Goal: Task Accomplishment & Management: Manage account settings

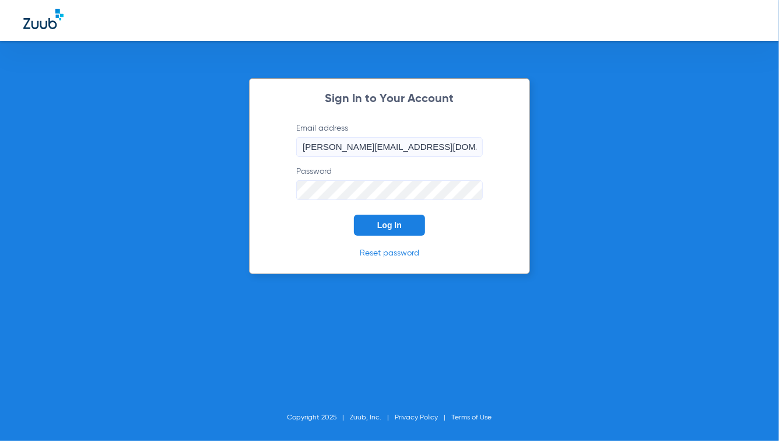
click at [310, 244] on div "Sign In to Your Account Email address [PERSON_NAME][EMAIL_ADDRESS][DOMAIN_NAME]…" at bounding box center [389, 176] width 281 height 196
click at [380, 230] on button "Log In" at bounding box center [389, 225] width 71 height 21
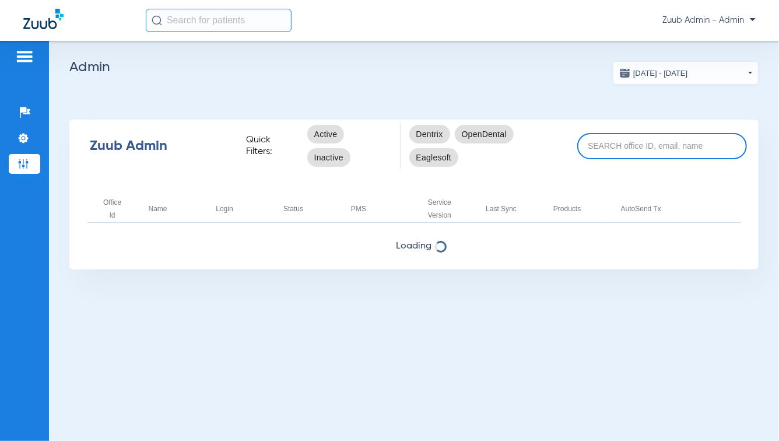
click at [643, 144] on input at bounding box center [663, 146] width 170 height 26
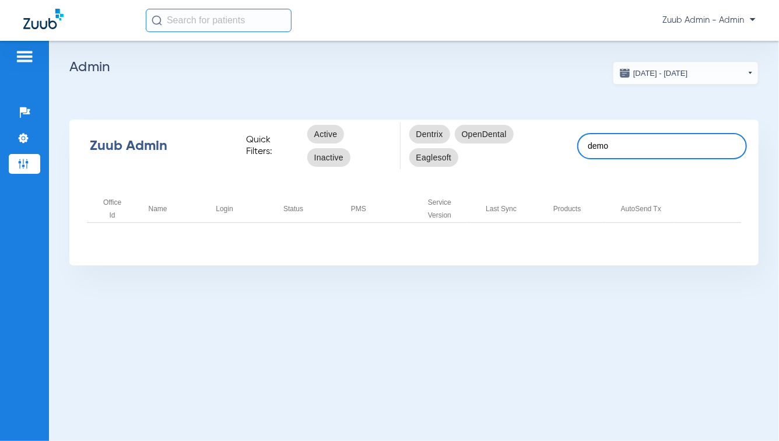
click at [638, 148] on input "demo" at bounding box center [663, 146] width 170 height 26
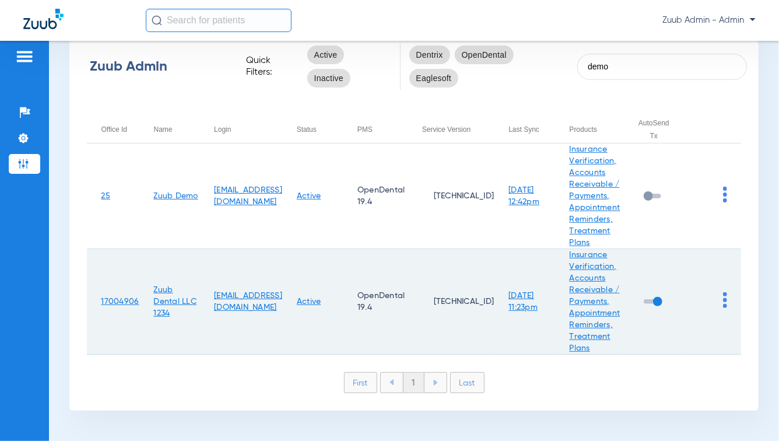
scroll to position [81, 0]
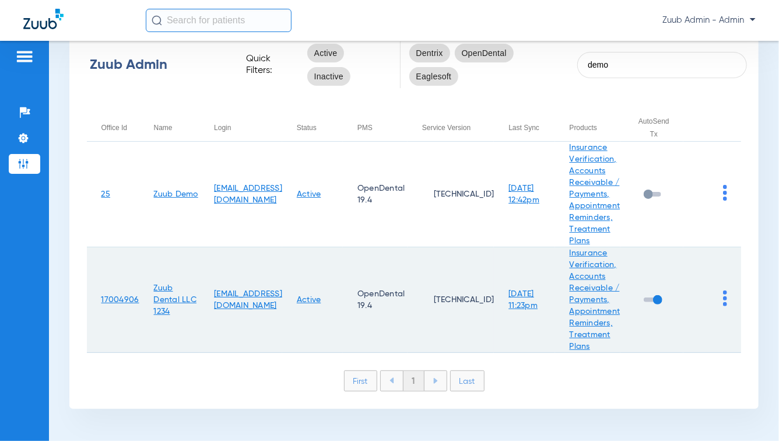
type input "demo"
click at [720, 302] on td at bounding box center [713, 300] width 58 height 106
click at [720, 299] on td at bounding box center [713, 300] width 58 height 106
click at [715, 298] on td at bounding box center [713, 300] width 58 height 106
click at [723, 298] on img at bounding box center [725, 299] width 4 height 16
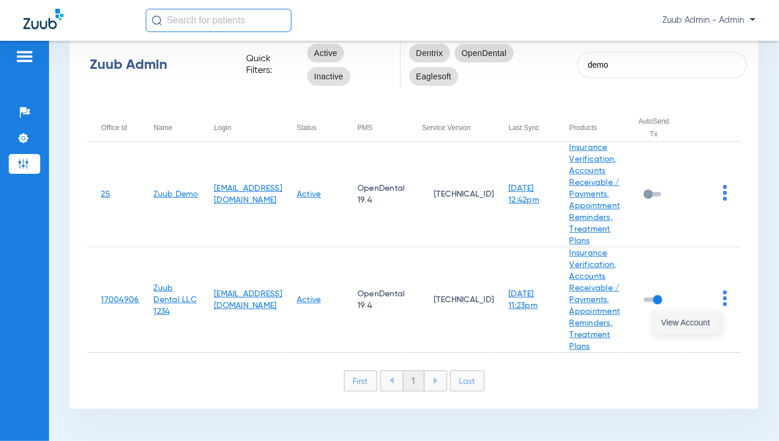
click at [694, 322] on span "View Account" at bounding box center [686, 323] width 49 height 8
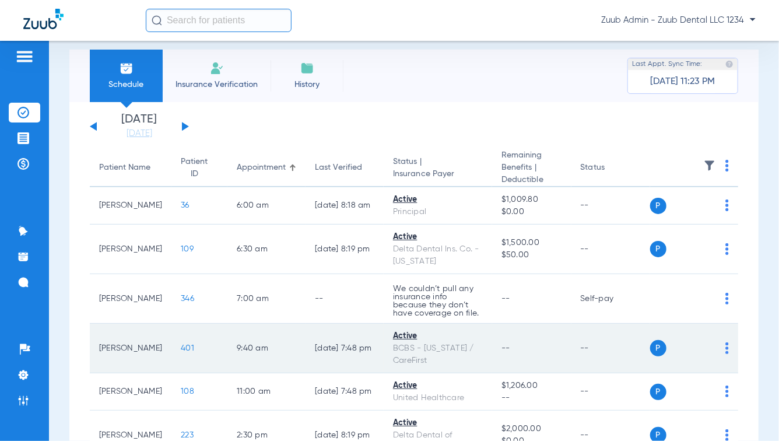
scroll to position [8, 0]
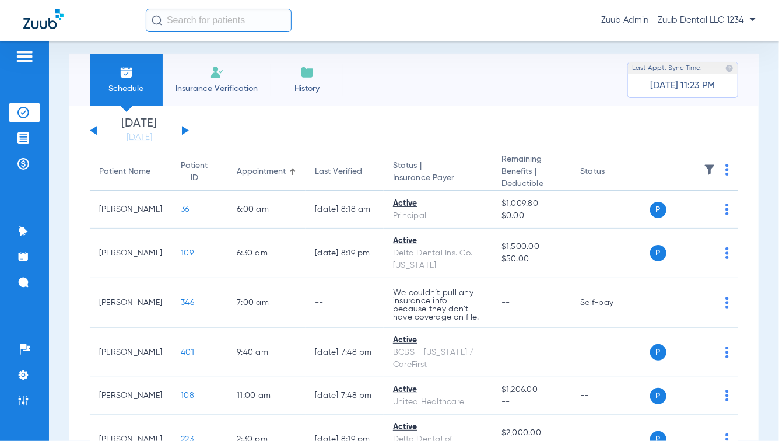
click at [25, 57] on img at bounding box center [24, 57] width 19 height 14
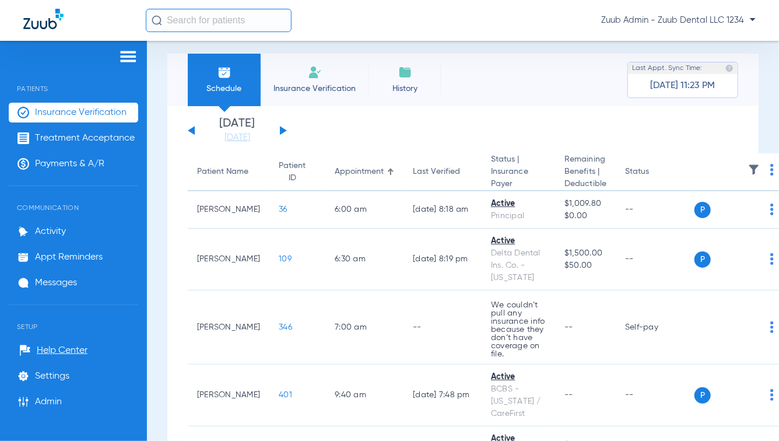
click at [131, 58] on img at bounding box center [128, 57] width 19 height 14
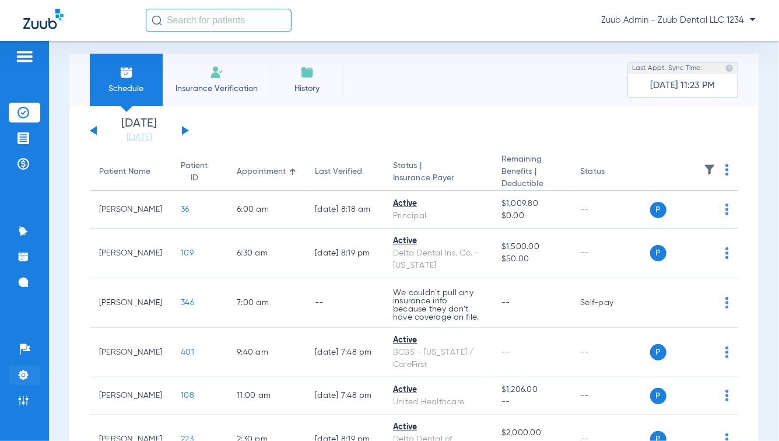
click at [26, 372] on img at bounding box center [24, 375] width 12 height 12
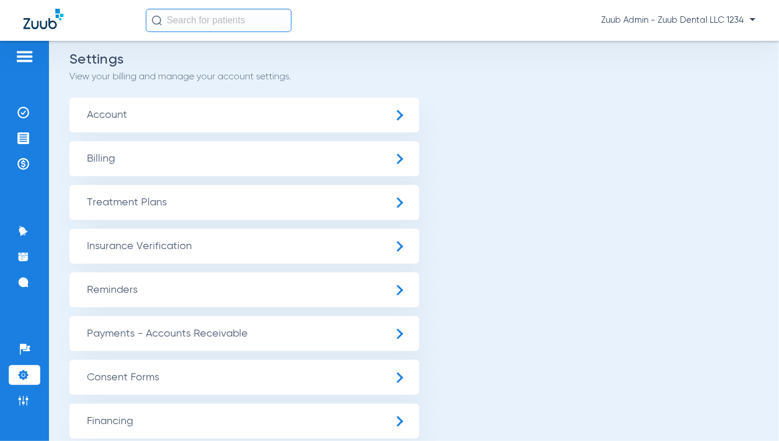
click at [142, 250] on span "Insurance Verification" at bounding box center [244, 246] width 350 height 35
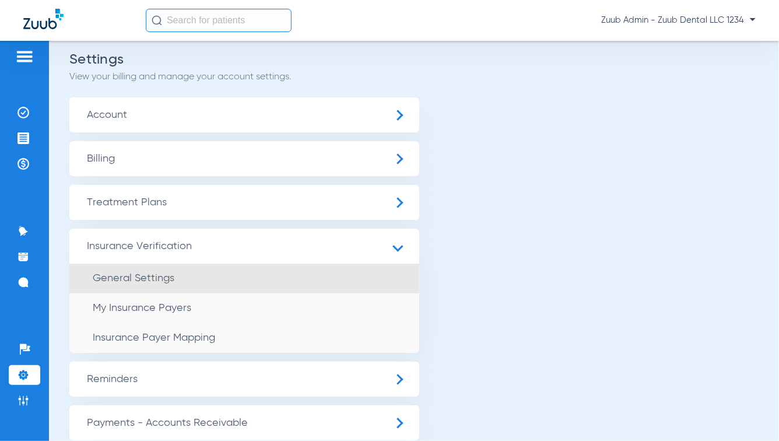
click at [139, 277] on span "General Settings" at bounding box center [134, 278] width 82 height 11
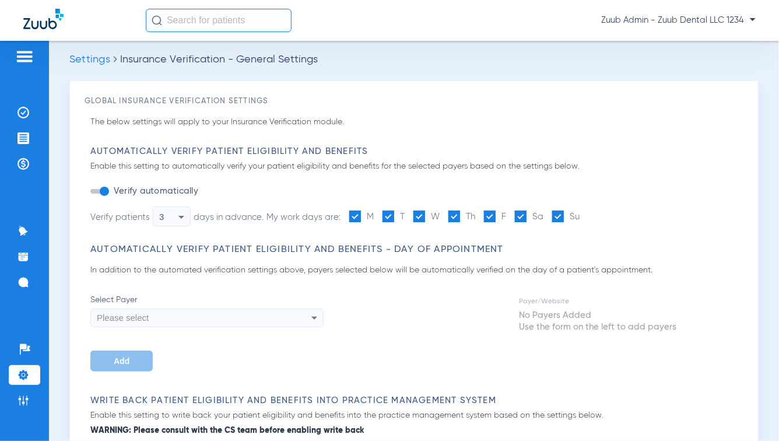
type input "1"
click at [186, 216] on icon at bounding box center [181, 217] width 14 height 14
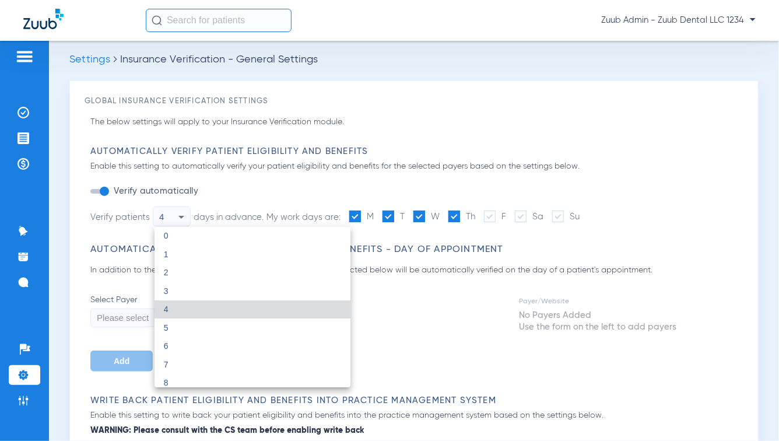
click at [443, 302] on div at bounding box center [389, 220] width 779 height 441
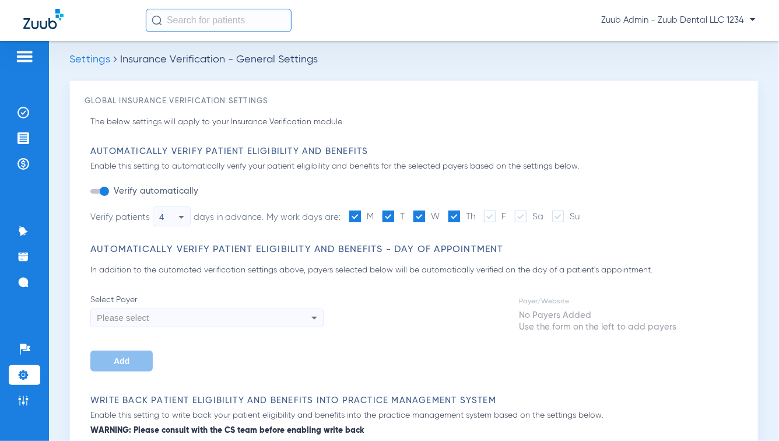
click at [182, 217] on icon at bounding box center [182, 217] width 6 height 3
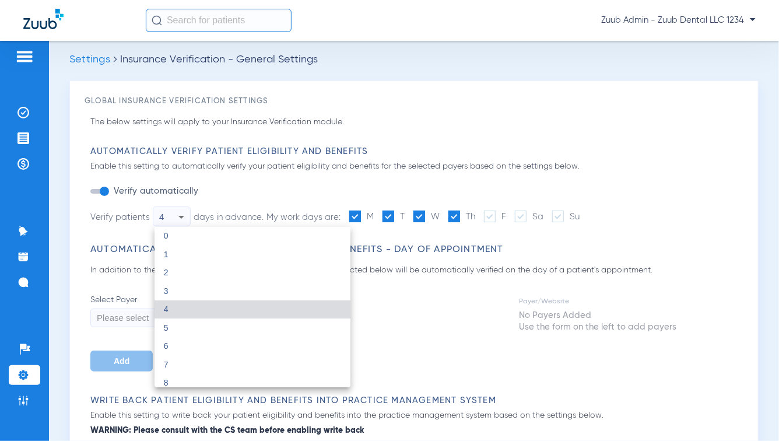
click at [261, 194] on div at bounding box center [389, 220] width 779 height 441
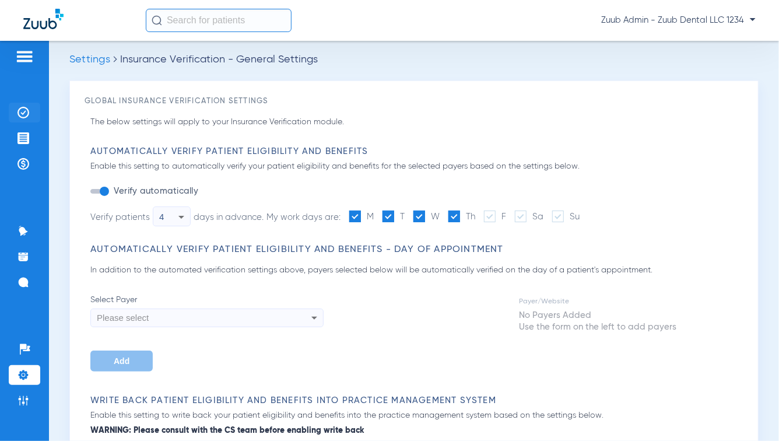
click at [25, 111] on img at bounding box center [24, 113] width 12 height 12
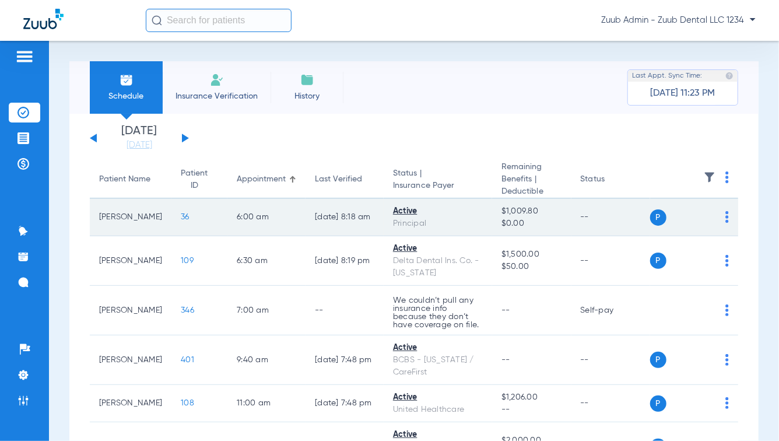
click at [726, 214] on img at bounding box center [728, 217] width 4 height 12
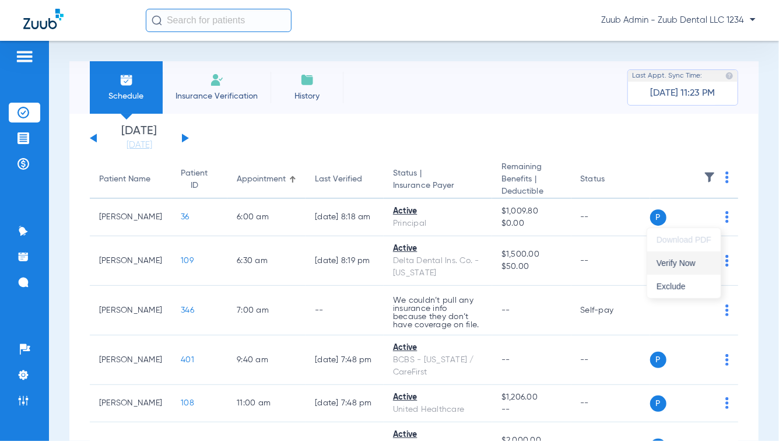
click at [693, 259] on span "Verify Now" at bounding box center [684, 263] width 55 height 8
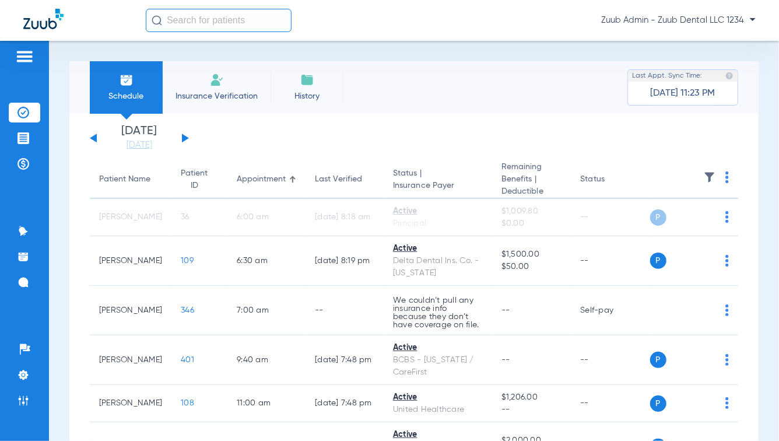
click at [704, 178] on img at bounding box center [710, 178] width 12 height 12
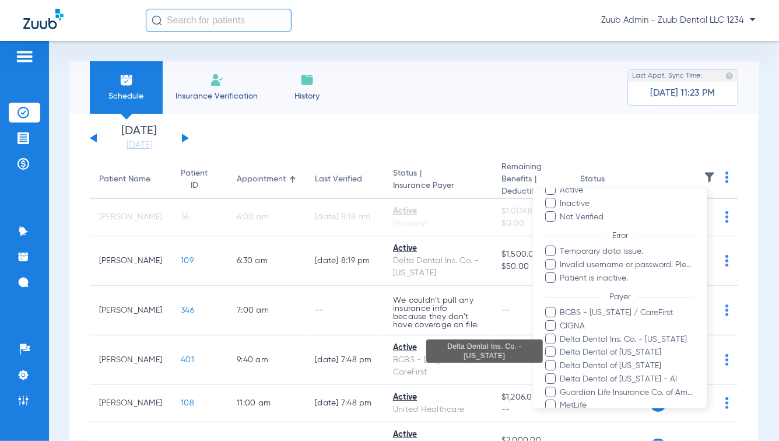
scroll to position [44, 0]
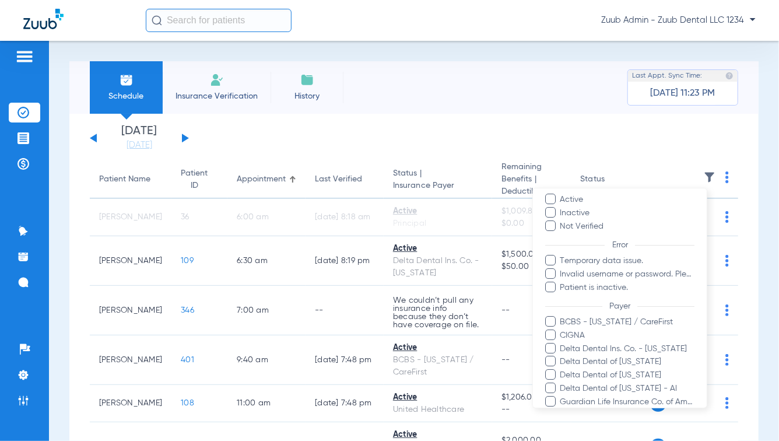
click at [579, 142] on div at bounding box center [389, 220] width 779 height 441
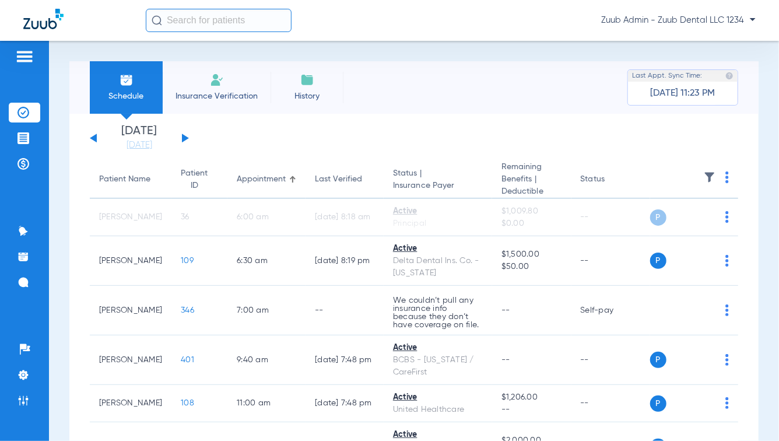
click at [225, 79] on li "Insurance Verification" at bounding box center [217, 87] width 108 height 53
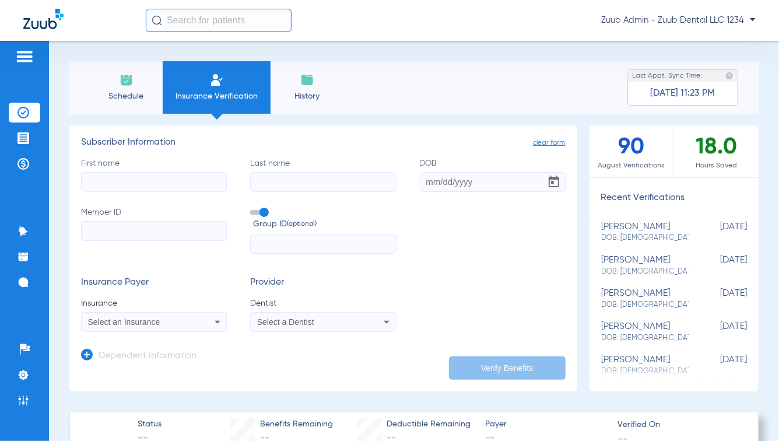
click at [172, 186] on input "First name" at bounding box center [154, 182] width 146 height 20
click at [274, 183] on input "Last name" at bounding box center [323, 182] width 146 height 20
click at [442, 188] on input "DOB" at bounding box center [493, 182] width 146 height 20
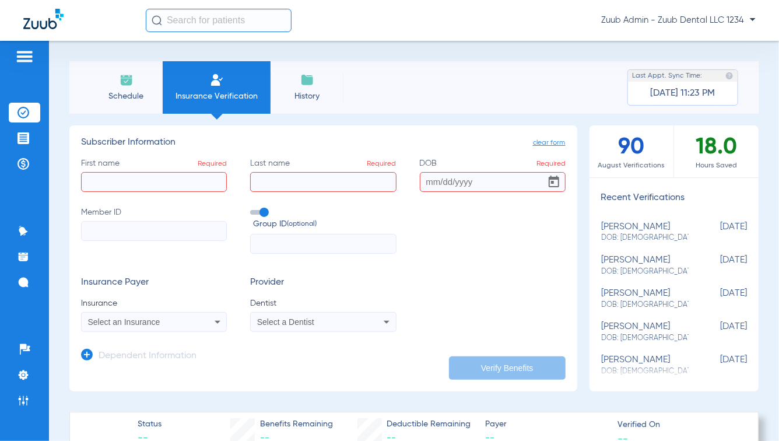
click at [181, 232] on input "Member ID" at bounding box center [154, 231] width 146 height 20
click at [113, 104] on li "Schedule" at bounding box center [126, 87] width 73 height 53
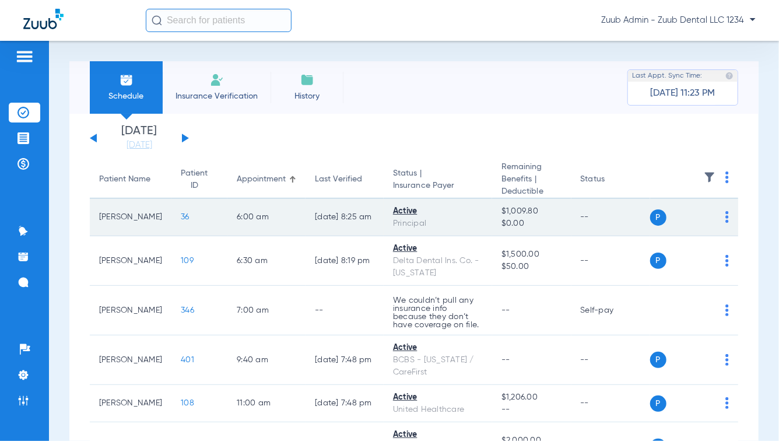
click at [181, 218] on span "36" at bounding box center [185, 217] width 9 height 8
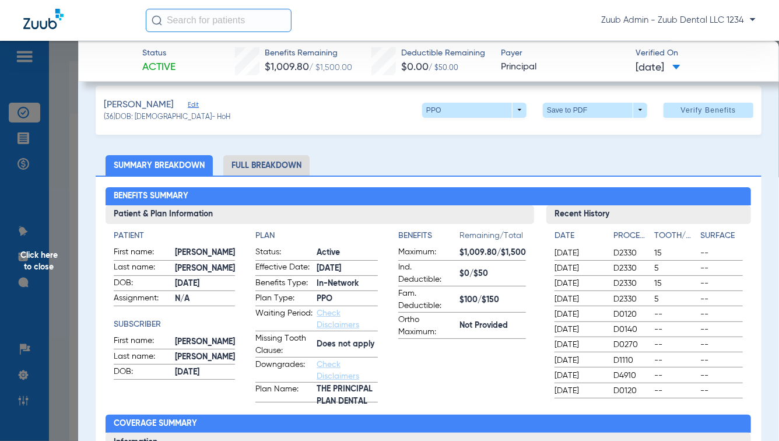
scroll to position [16, 0]
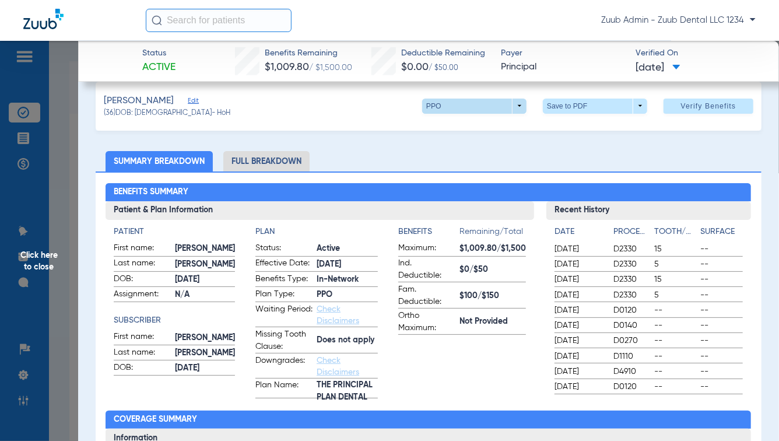
click at [512, 106] on span at bounding box center [474, 106] width 104 height 15
click at [508, 152] on div "PPO Out of Network" at bounding box center [513, 139] width 196 height 51
click at [523, 160] on div "PPO Out of Network" at bounding box center [513, 139] width 196 height 51
click at [341, 179] on div at bounding box center [389, 220] width 779 height 441
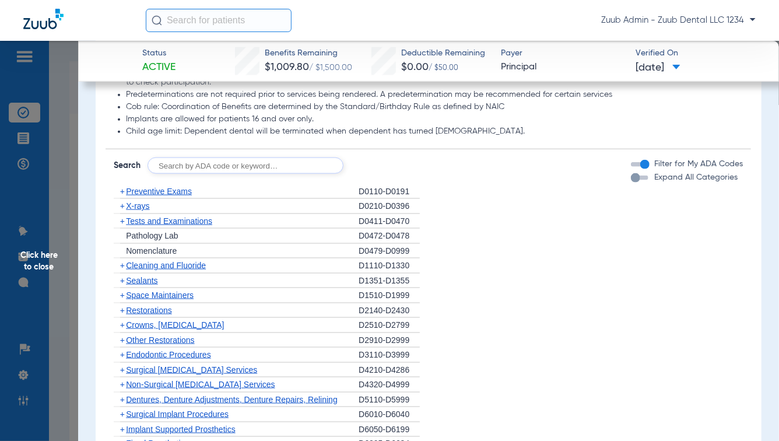
scroll to position [708, 0]
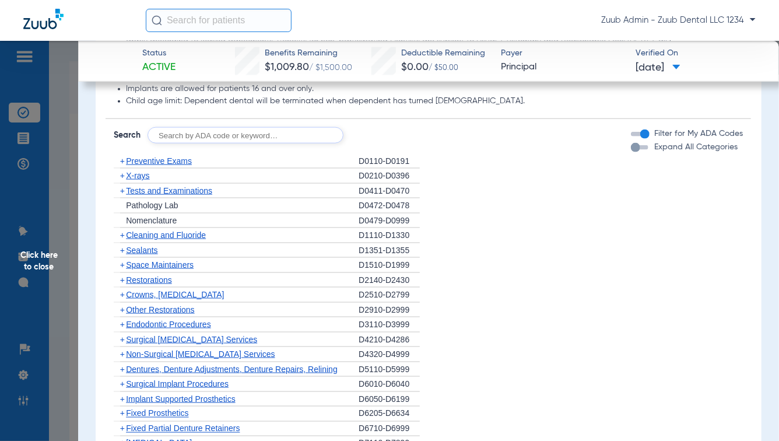
click at [631, 146] on div "button" at bounding box center [635, 147] width 9 height 9
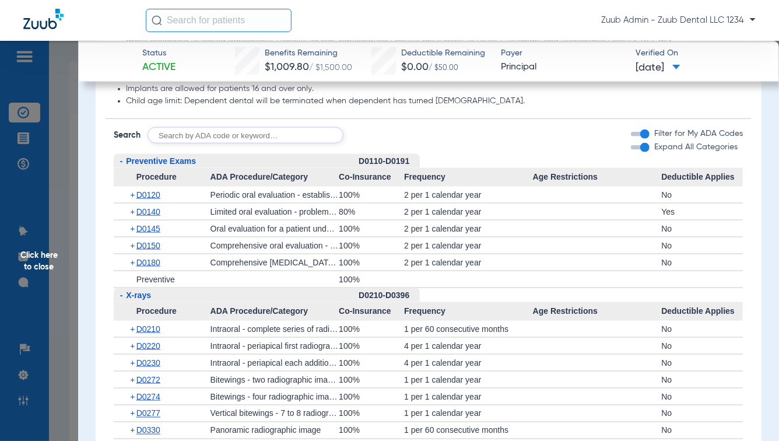
click at [641, 148] on div "button" at bounding box center [645, 147] width 9 height 9
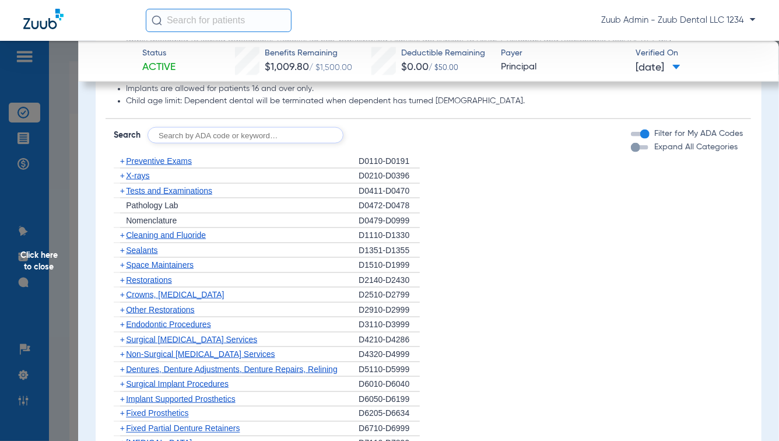
click at [138, 250] on span "Sealants" at bounding box center [142, 250] width 32 height 9
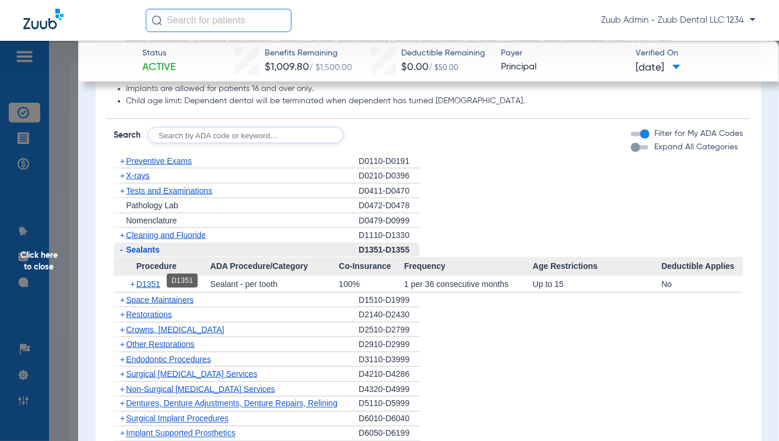
click at [145, 282] on span "D1351" at bounding box center [149, 283] width 24 height 9
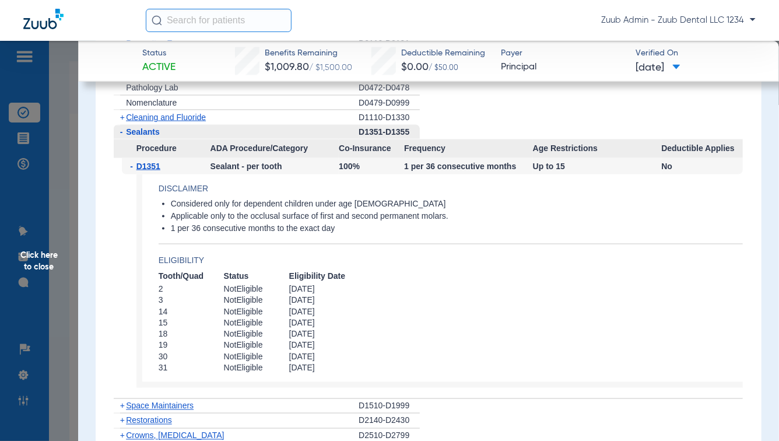
scroll to position [828, 0]
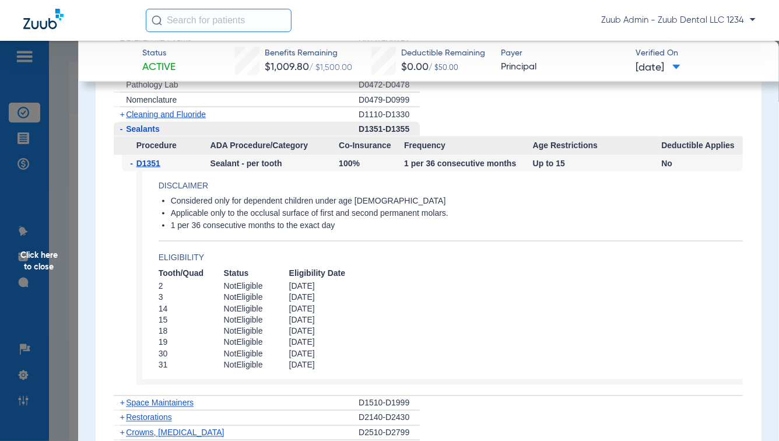
click at [121, 128] on span "-" at bounding box center [121, 128] width 3 height 9
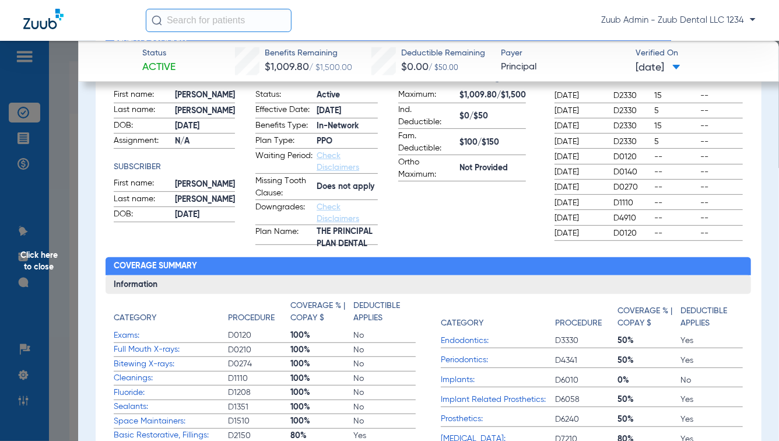
scroll to position [0, 0]
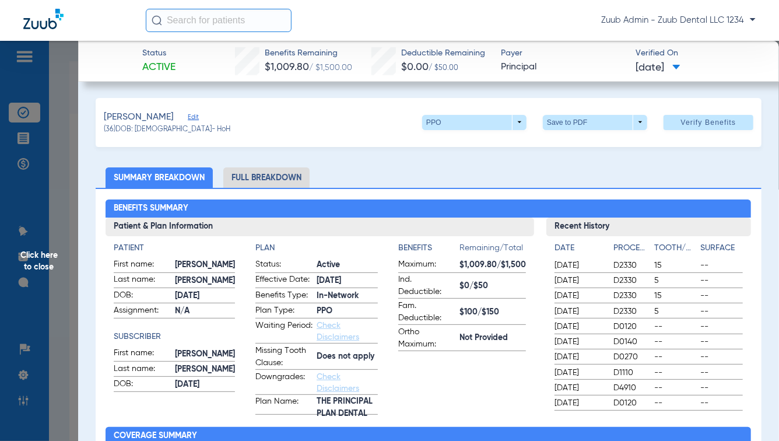
click at [58, 219] on span "Click here to close" at bounding box center [39, 261] width 78 height 441
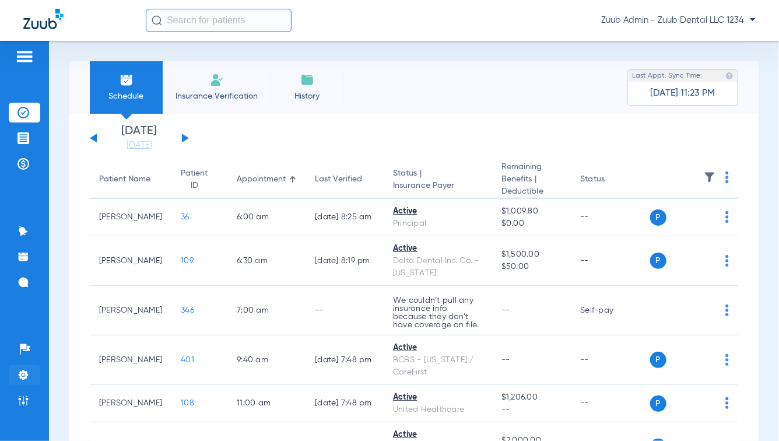
click at [26, 370] on img at bounding box center [24, 375] width 12 height 12
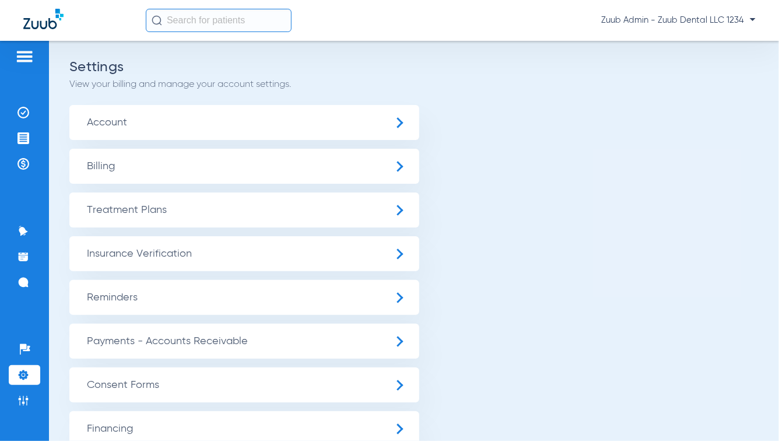
click at [120, 258] on span "Insurance Verification" at bounding box center [244, 253] width 350 height 35
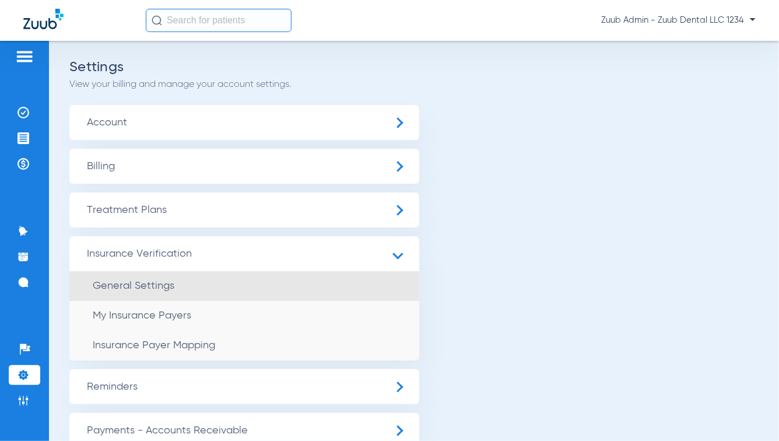
click at [126, 287] on span "General Settings" at bounding box center [134, 286] width 82 height 11
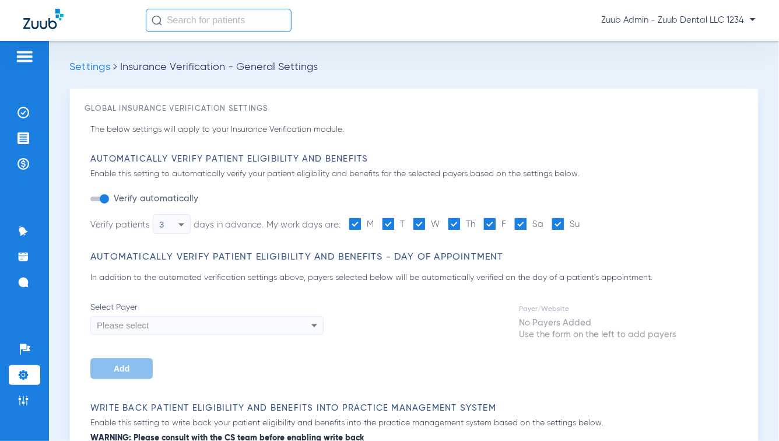
type input "1"
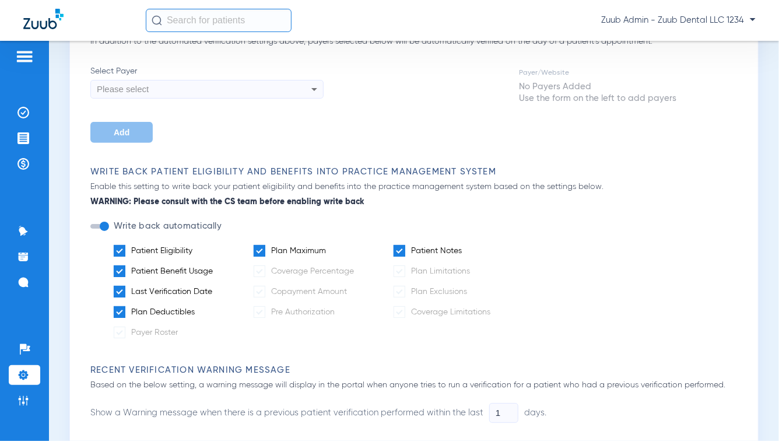
scroll to position [245, 0]
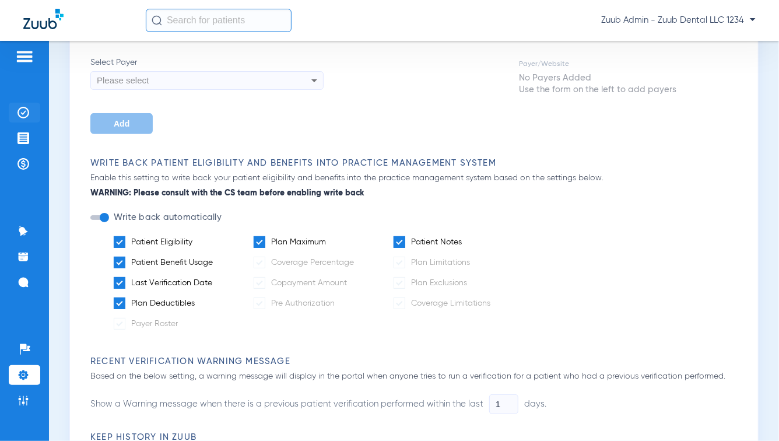
click at [26, 116] on img at bounding box center [24, 113] width 12 height 12
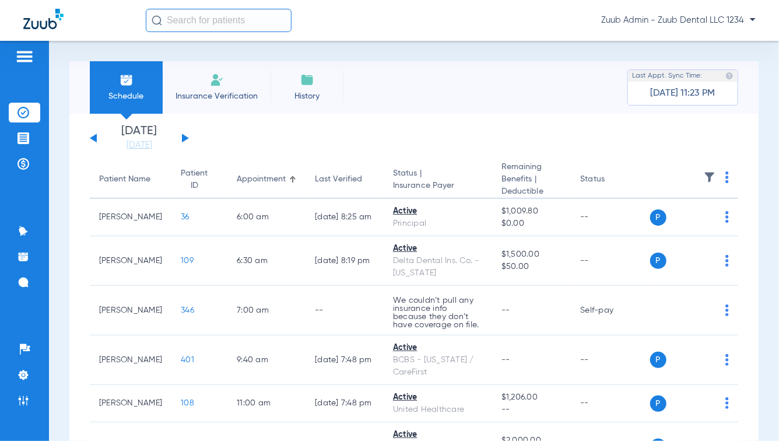
drag, startPoint x: 386, startPoint y: 173, endPoint x: 453, endPoint y: 194, distance: 70.3
click at [453, 194] on th "Status | Insurance Payer" at bounding box center [438, 180] width 109 height 38
click at [347, 145] on app-single-date-navigator "[DATE] [DATE] [DATE] [DATE] [DATE] [DATE] [DATE] [DATE] [DATE] [DATE] [DATE] [D…" at bounding box center [414, 138] width 649 height 26
drag, startPoint x: 403, startPoint y: 216, endPoint x: 362, endPoint y: 158, distance: 70.4
click at [388, 200] on td "Active Principal" at bounding box center [438, 217] width 109 height 37
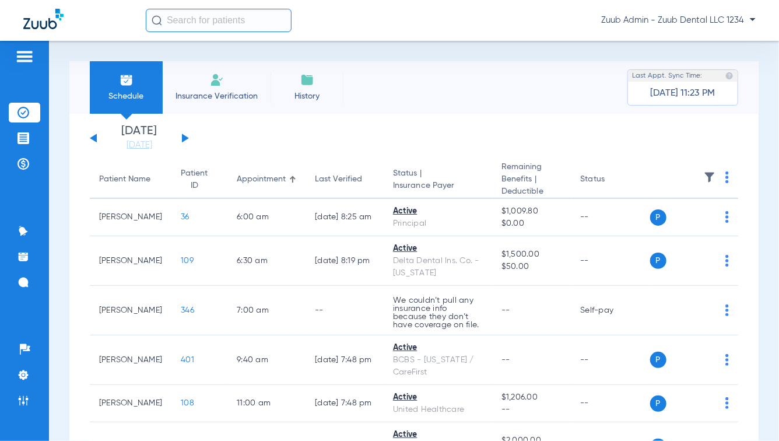
click at [305, 86] on img at bounding box center [307, 80] width 14 height 14
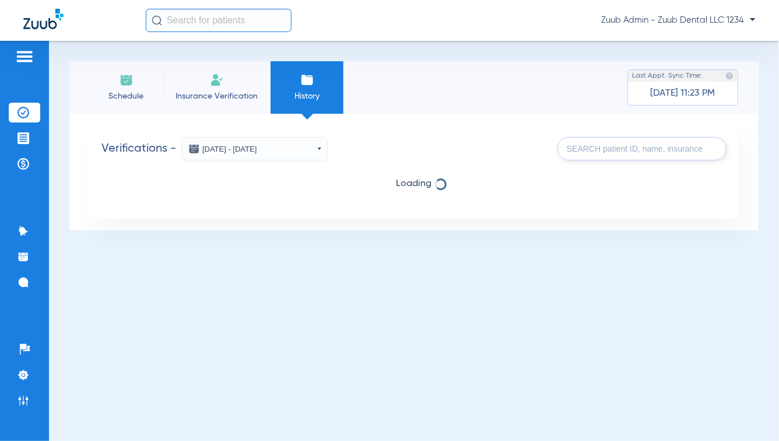
click at [123, 98] on span "Schedule" at bounding box center [126, 96] width 55 height 12
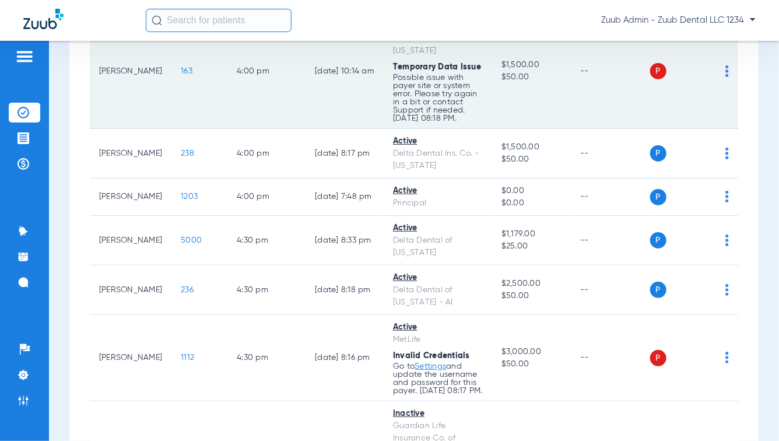
scroll to position [460, 0]
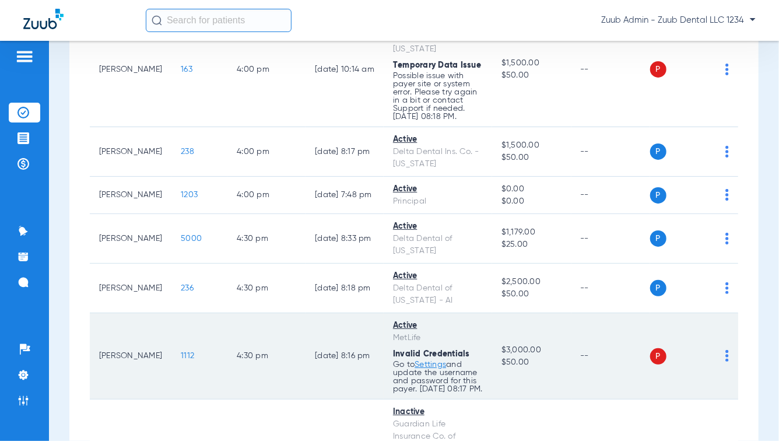
click at [718, 348] on div "P S" at bounding box center [689, 356] width 79 height 16
click at [726, 350] on img at bounding box center [728, 356] width 4 height 12
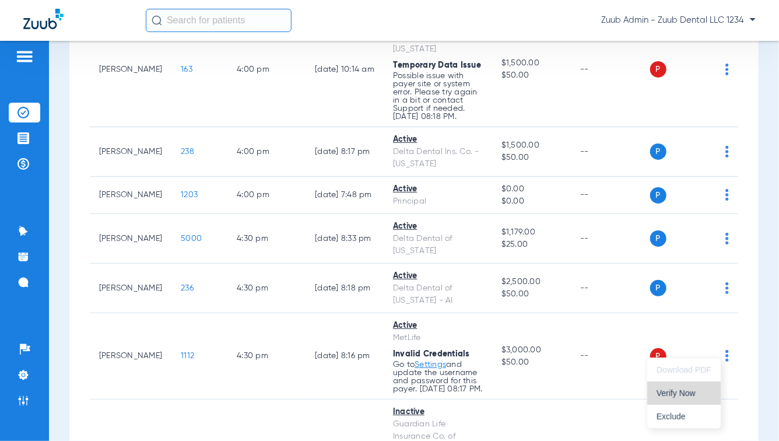
click at [685, 385] on button "Verify Now" at bounding box center [685, 393] width 74 height 23
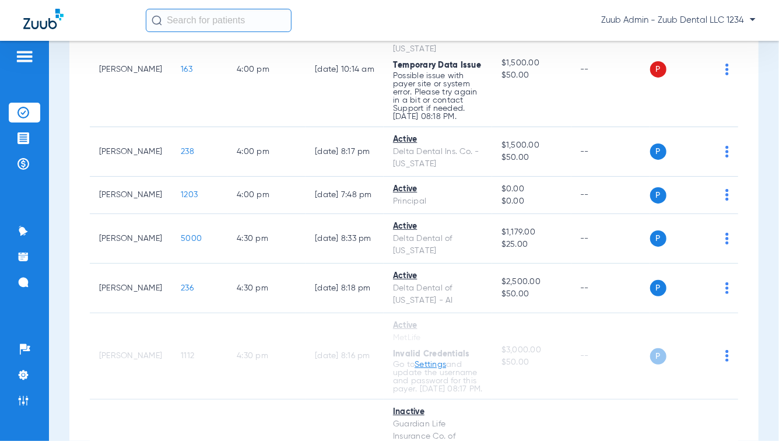
click at [25, 59] on img at bounding box center [24, 57] width 19 height 14
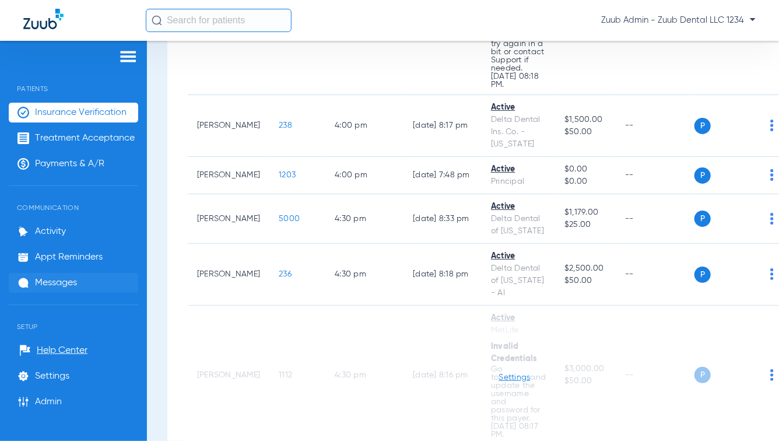
click at [46, 285] on span "Messages" at bounding box center [56, 283] width 42 height 12
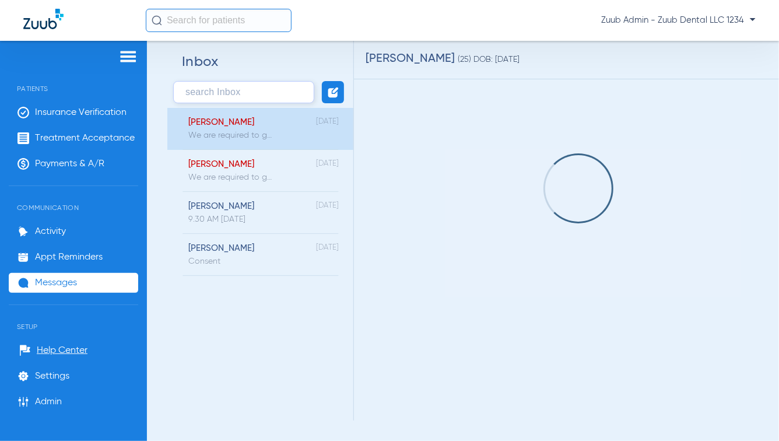
scroll to position [22, 0]
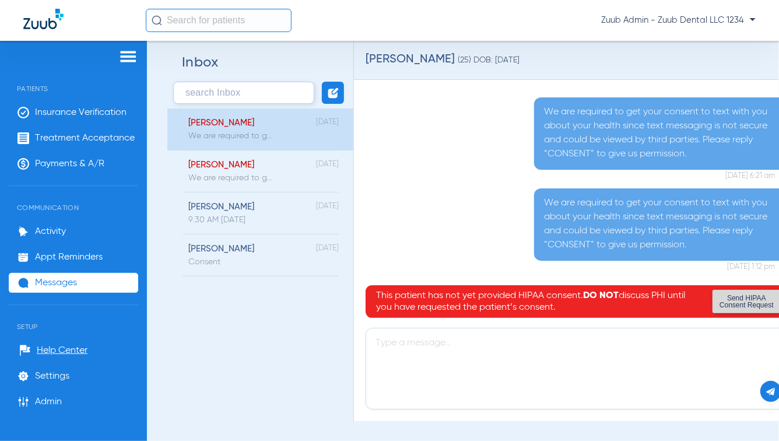
click at [129, 59] on img at bounding box center [128, 57] width 19 height 14
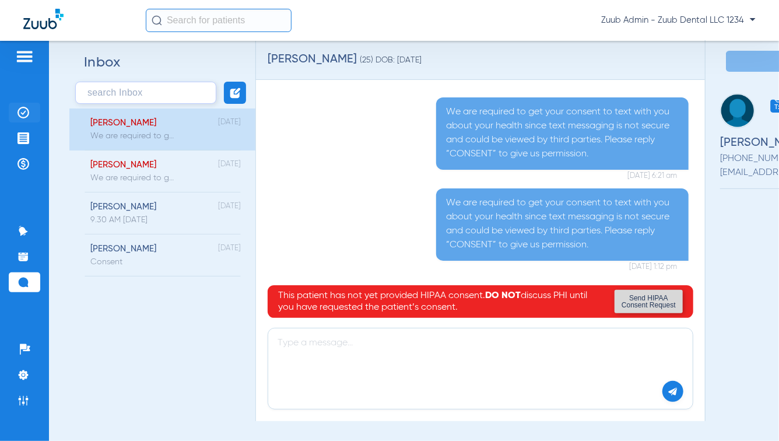
click at [26, 115] on img at bounding box center [24, 113] width 12 height 12
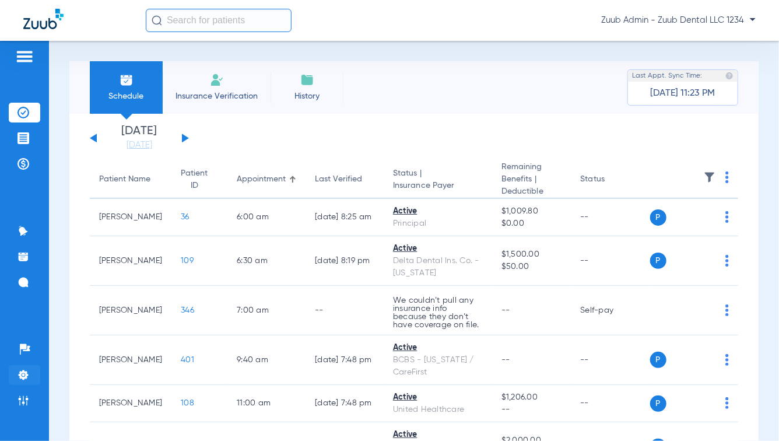
click at [25, 371] on img at bounding box center [24, 375] width 12 height 12
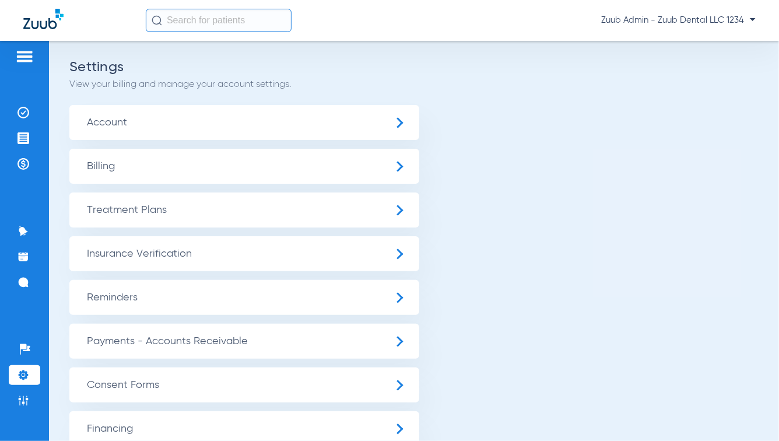
click at [162, 250] on span "Insurance Verification" at bounding box center [244, 253] width 350 height 35
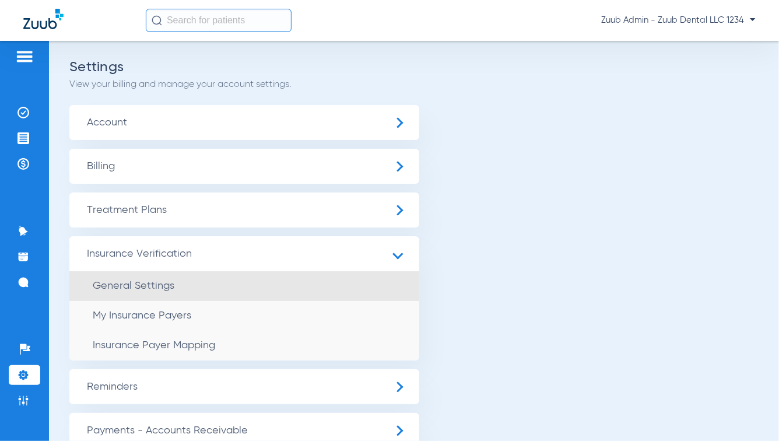
click at [152, 282] on span "General Settings" at bounding box center [134, 286] width 82 height 11
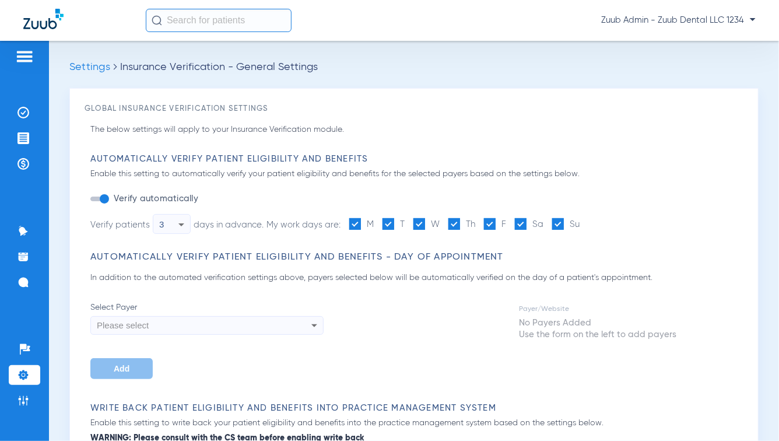
type input "1"
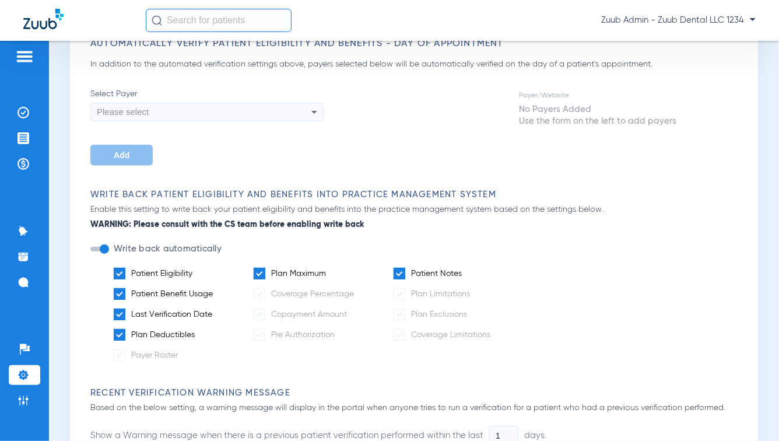
scroll to position [226, 0]
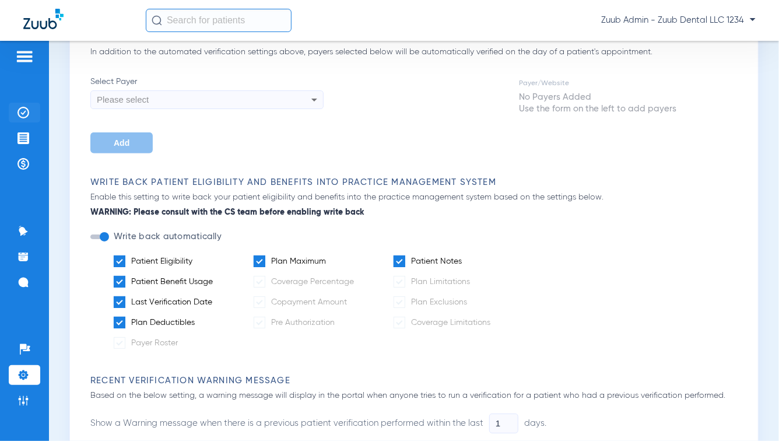
click at [24, 114] on img at bounding box center [24, 113] width 12 height 12
